Goal: Check status

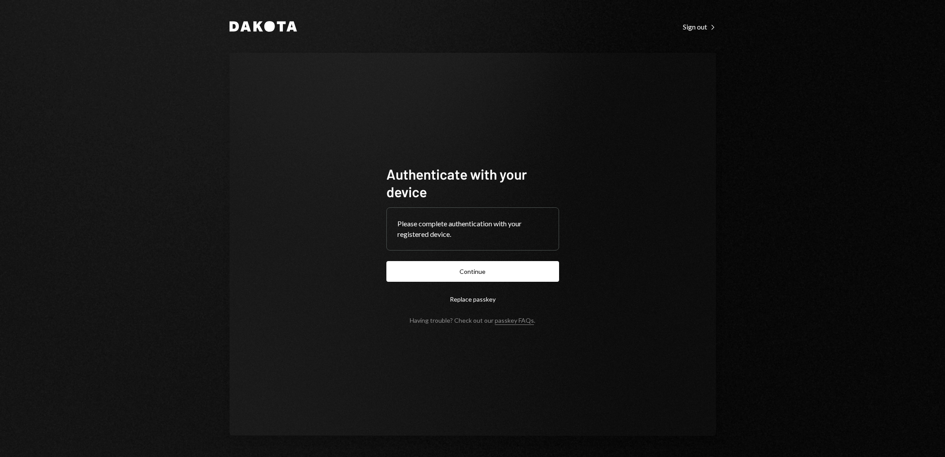
click at [511, 104] on div "Authenticate with your device Please complete authentication with your register…" at bounding box center [473, 244] width 486 height 383
click at [465, 278] on button "Continue" at bounding box center [472, 271] width 173 height 21
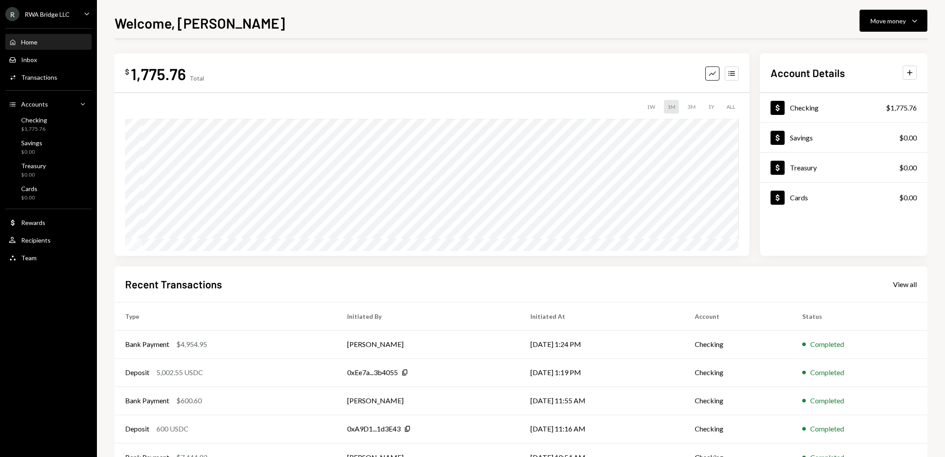
scroll to position [32, 0]
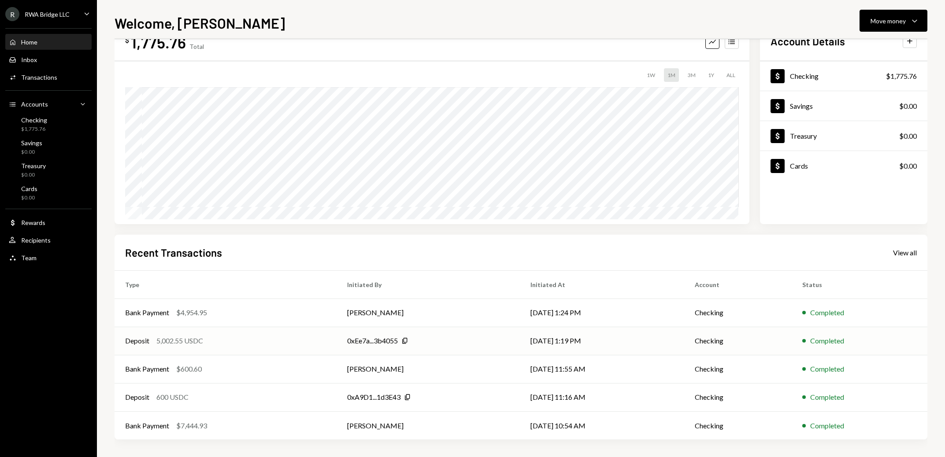
click at [260, 343] on div "Deposit 5,002.55 USDC" at bounding box center [225, 341] width 201 height 11
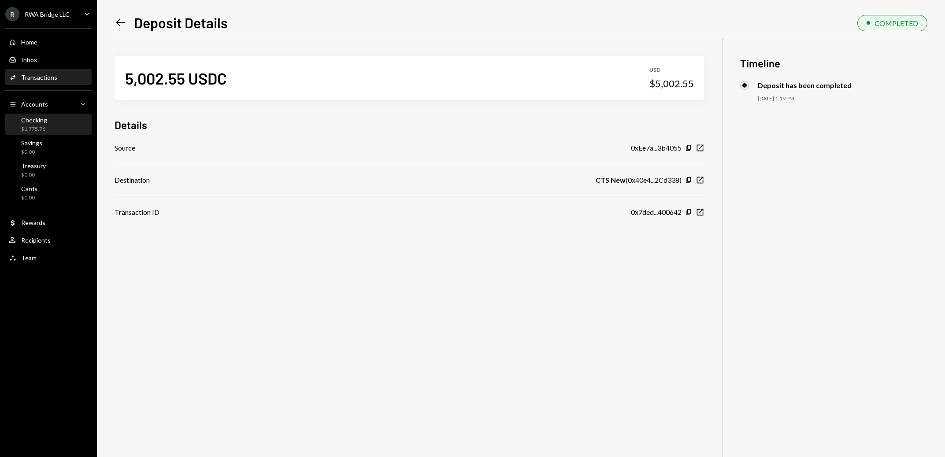
click at [46, 122] on div "Checking $1,775.76" at bounding box center [48, 124] width 79 height 17
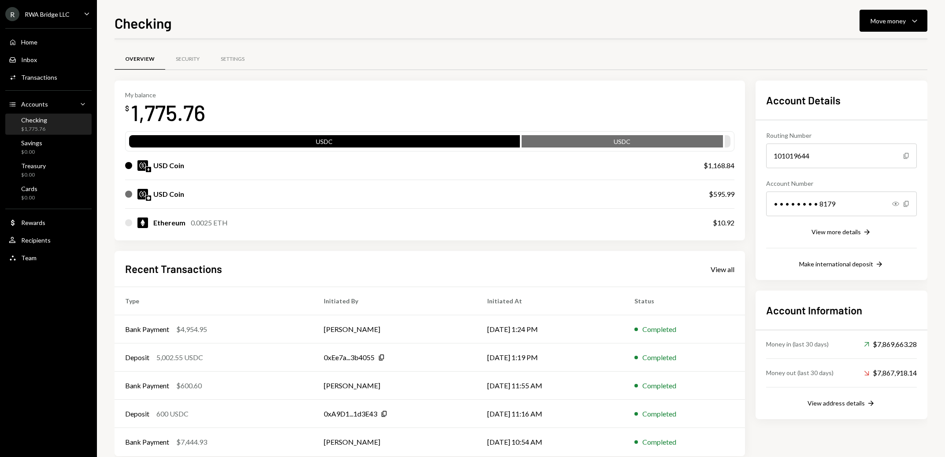
scroll to position [16, 0]
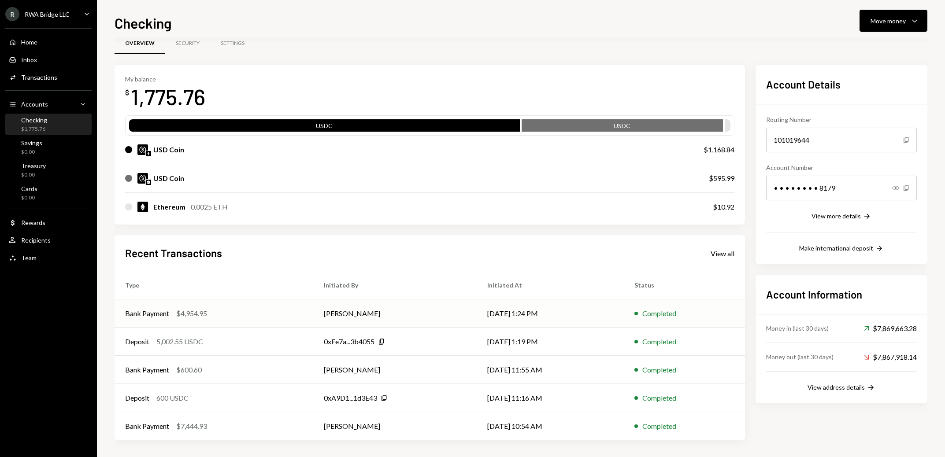
click at [232, 313] on div "Bank Payment $4,954.95" at bounding box center [214, 313] width 178 height 11
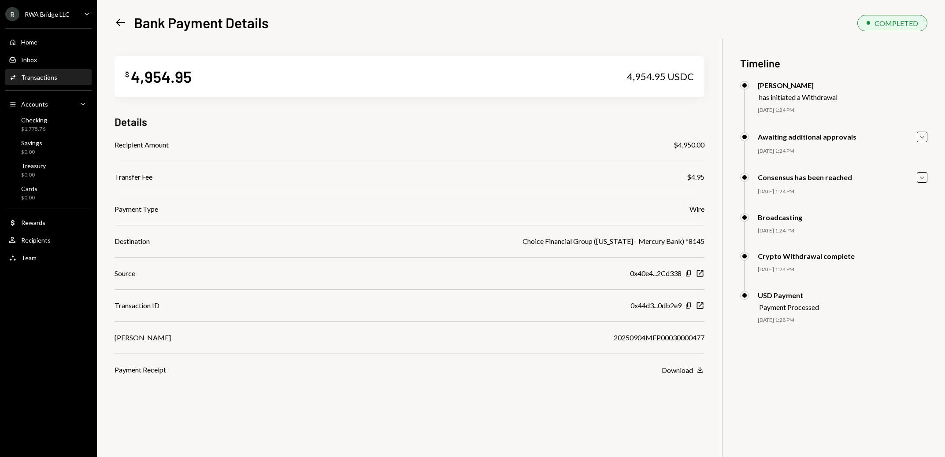
click at [60, 74] on div "Activities Transactions" at bounding box center [48, 78] width 79 height 8
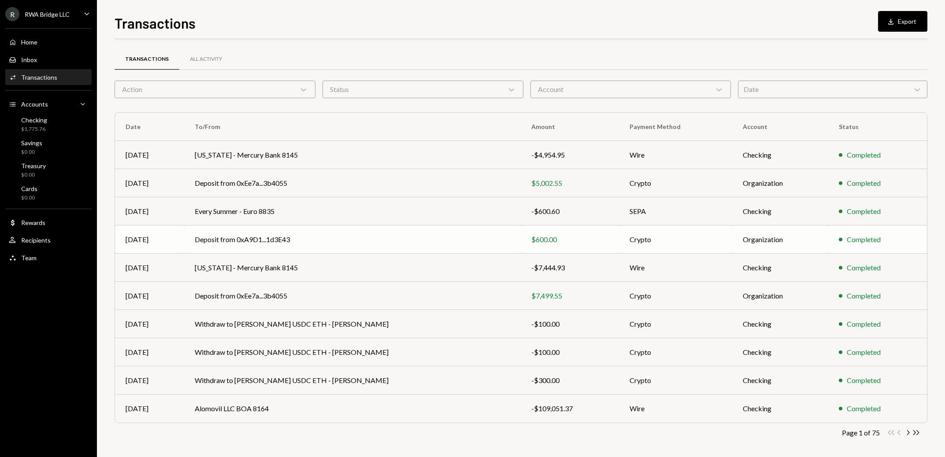
scroll to position [2, 0]
click at [906, 430] on icon "Chevron Right" at bounding box center [908, 430] width 8 height 8
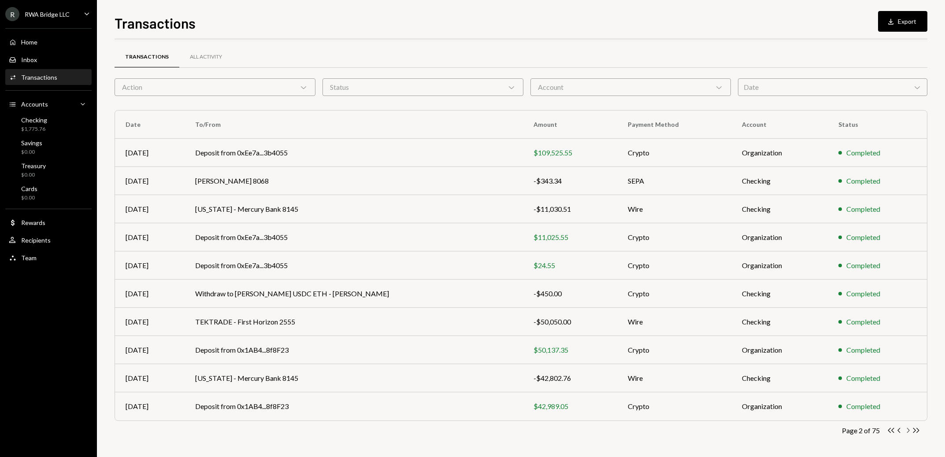
click at [911, 433] on icon "Chevron Right" at bounding box center [908, 430] width 8 height 8
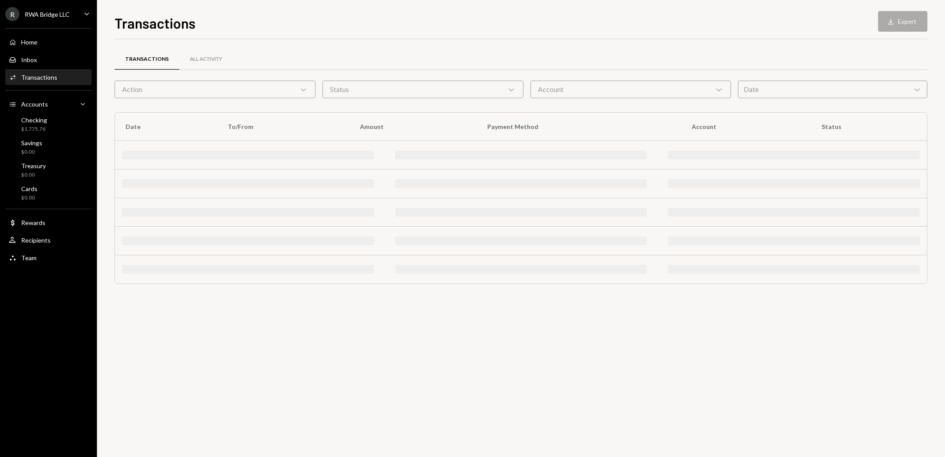
scroll to position [0, 0]
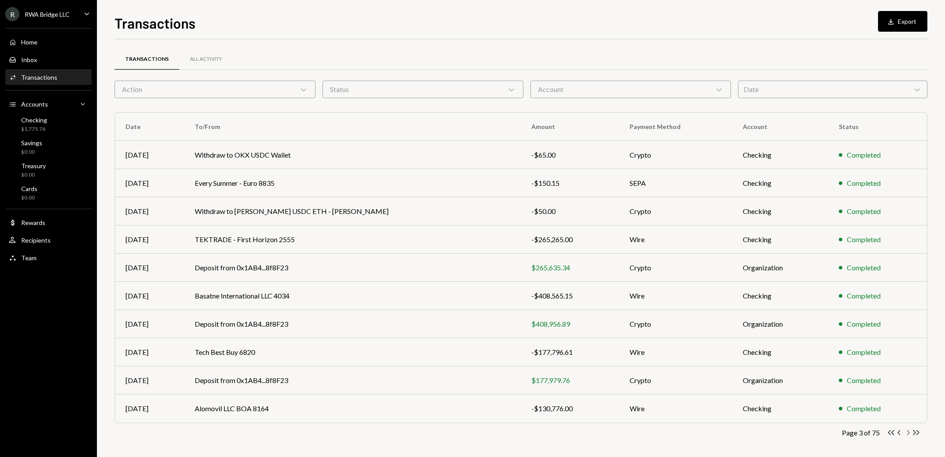
click at [908, 434] on icon "button" at bounding box center [908, 432] width 3 height 5
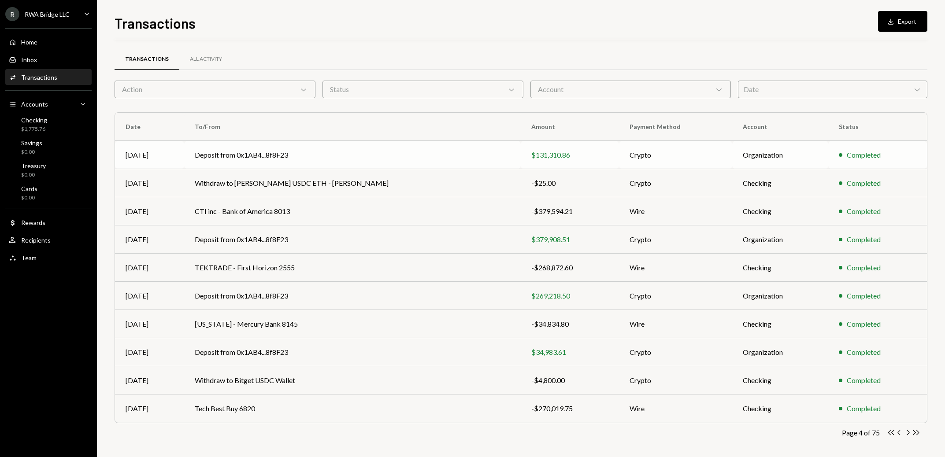
scroll to position [2, 0]
click at [45, 43] on div "Home Home" at bounding box center [48, 42] width 79 height 8
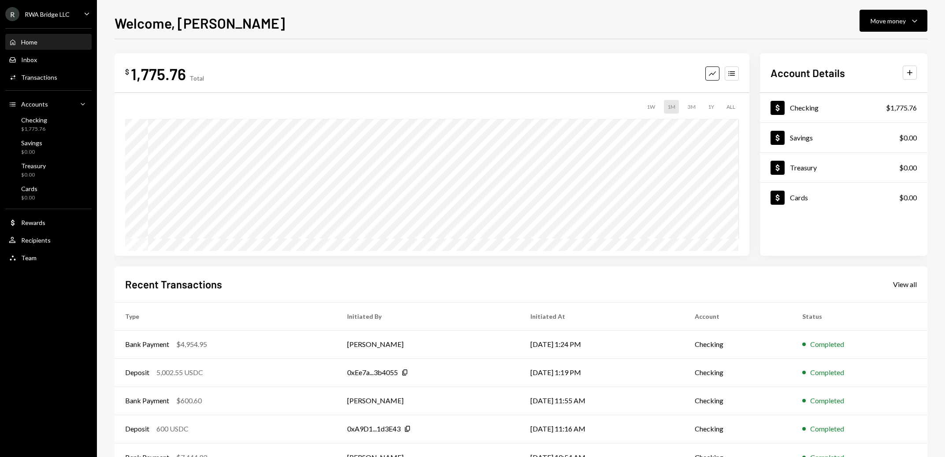
click at [53, 9] on div "R RWA Bridge LLC" at bounding box center [37, 14] width 64 height 14
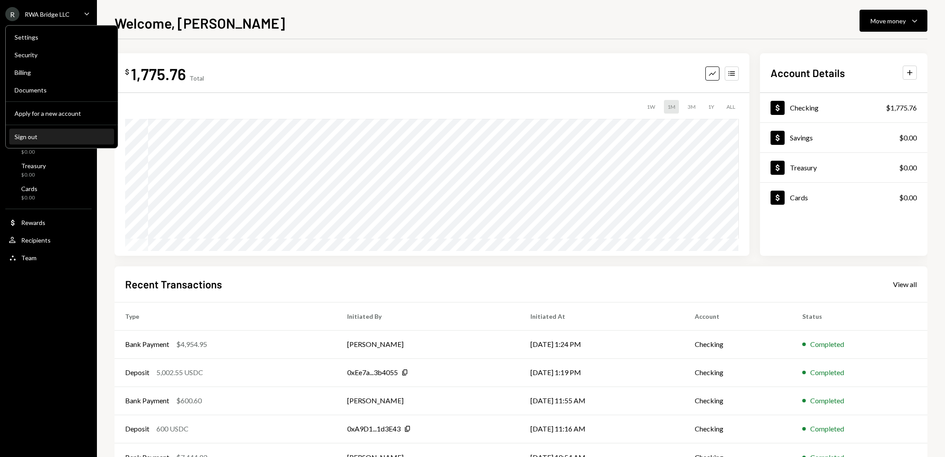
click at [41, 138] on div "Sign out" at bounding box center [62, 136] width 94 height 7
